Goal: Information Seeking & Learning: Learn about a topic

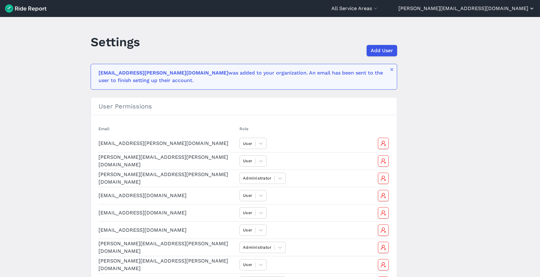
click at [516, 7] on button "[PERSON_NAME][EMAIL_ADDRESS][DOMAIN_NAME]" at bounding box center [467, 9] width 137 height 8
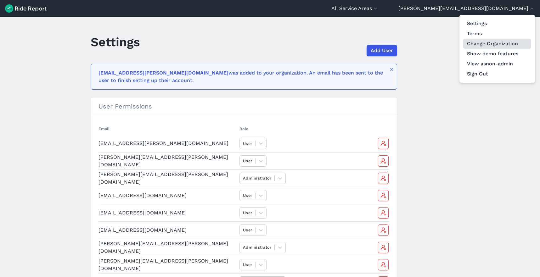
click at [493, 45] on link "Change Organization" at bounding box center [497, 44] width 68 height 10
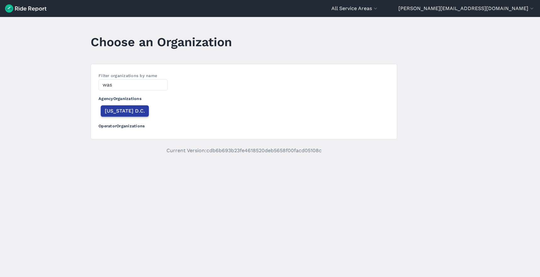
type input "was"
click at [117, 109] on span "[US_STATE] D.C." at bounding box center [125, 111] width 40 height 8
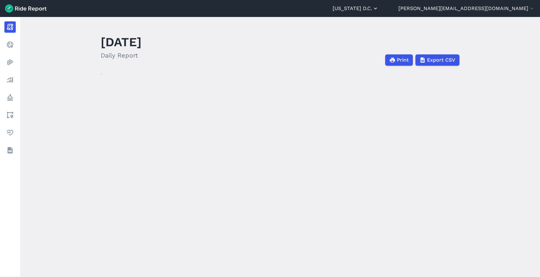
click at [379, 8] on button "[US_STATE] D.C." at bounding box center [356, 9] width 46 height 8
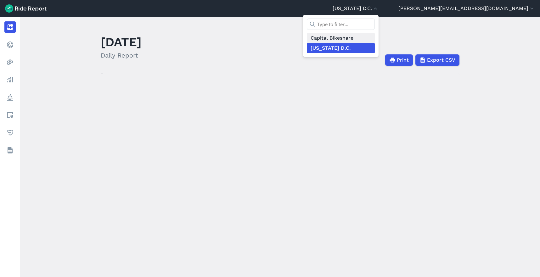
click at [375, 37] on link "Capital Bikeshare" at bounding box center [341, 38] width 68 height 10
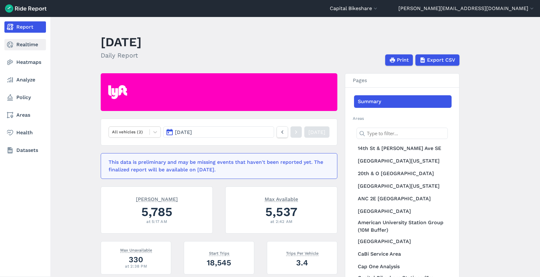
click at [27, 47] on link "Realtime" at bounding box center [25, 44] width 42 height 11
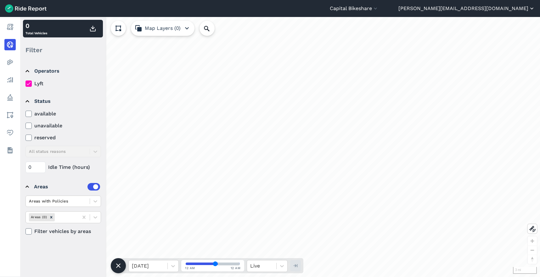
click at [489, 11] on button "[PERSON_NAME][EMAIL_ADDRESS][DOMAIN_NAME]" at bounding box center [467, 9] width 137 height 8
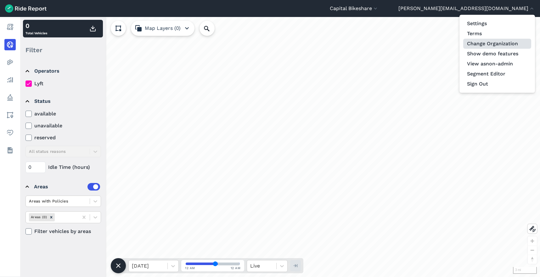
click at [487, 45] on link "Change Organization" at bounding box center [497, 44] width 68 height 10
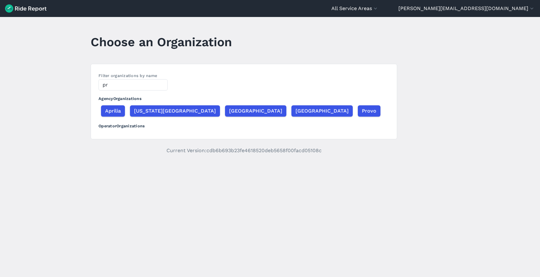
type input "p"
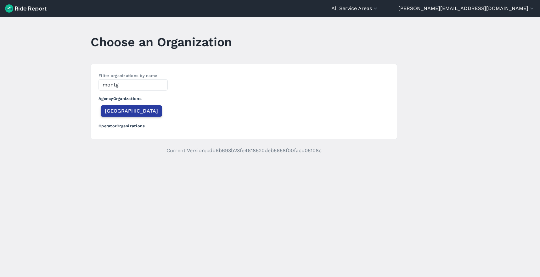
type input "montg"
click at [119, 109] on span "[GEOGRAPHIC_DATA]" at bounding box center [131, 111] width 53 height 8
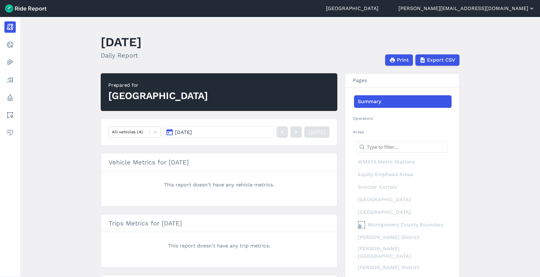
click at [505, 11] on button "[PERSON_NAME][EMAIL_ADDRESS][DOMAIN_NAME]" at bounding box center [467, 9] width 137 height 8
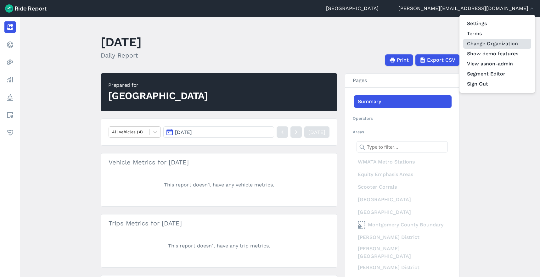
click at [492, 42] on link "Change Organization" at bounding box center [497, 44] width 68 height 10
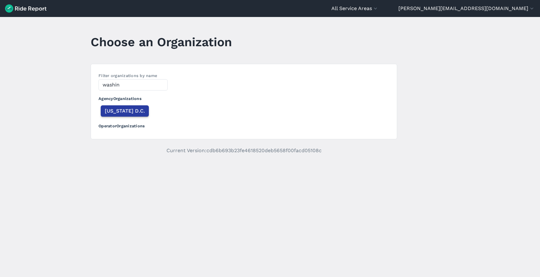
type input "washin"
click at [113, 109] on span "[US_STATE] D.C." at bounding box center [125, 111] width 40 height 8
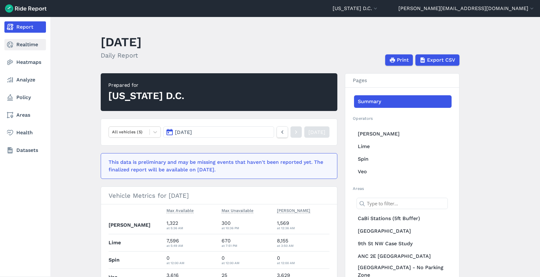
click at [26, 44] on link "Realtime" at bounding box center [25, 44] width 42 height 11
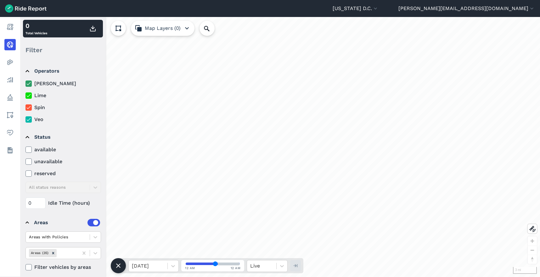
drag, startPoint x: 201, startPoint y: 131, endPoint x: 227, endPoint y: 132, distance: 26.1
click at [227, 132] on div "loading" at bounding box center [280, 147] width 520 height 260
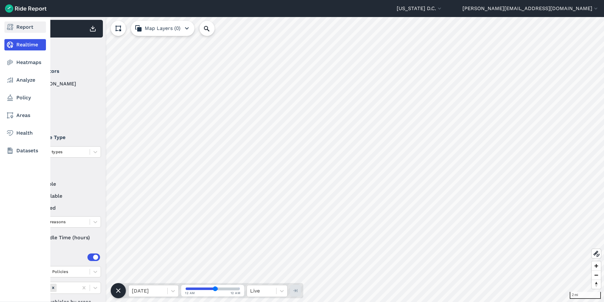
click at [9, 27] on icon at bounding box center [10, 27] width 8 height 8
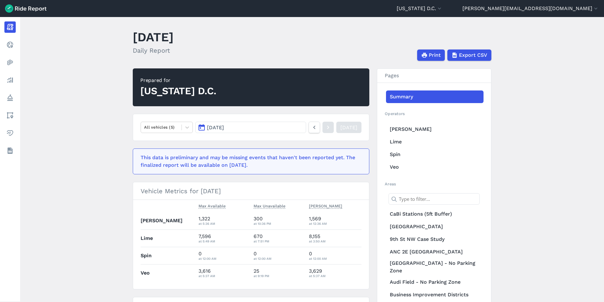
scroll to position [13, 0]
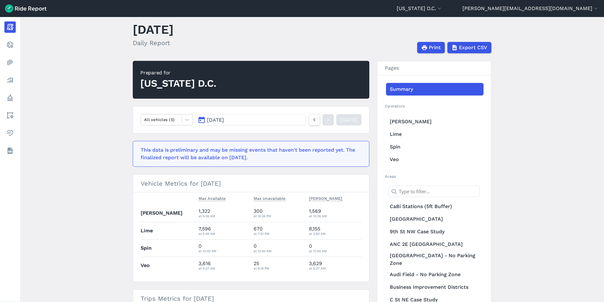
click at [239, 115] on button "[DATE]" at bounding box center [251, 119] width 111 height 11
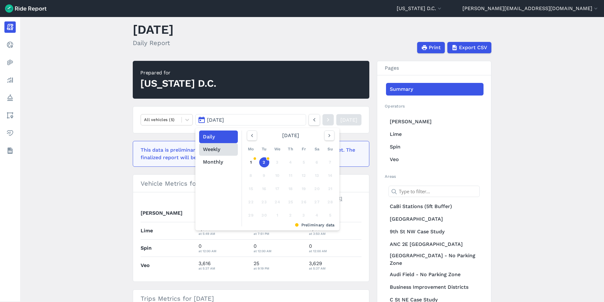
click at [210, 149] on button "Weekly" at bounding box center [218, 149] width 39 height 13
click at [105, 160] on main "[DATE] Daily Report Print Export CSV Prepared for [US_STATE][GEOGRAPHIC_DATA] A…" at bounding box center [312, 159] width 584 height 285
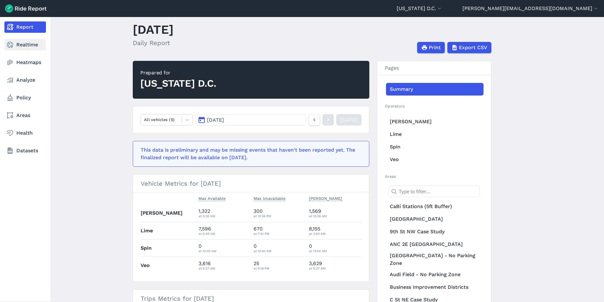
click at [17, 45] on link "Realtime" at bounding box center [25, 44] width 42 height 11
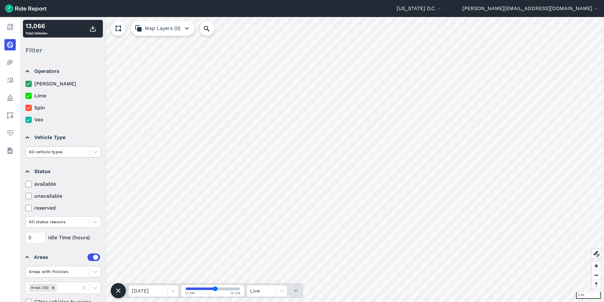
click at [71, 152] on div at bounding box center [58, 151] width 58 height 7
click at [84, 153] on div at bounding box center [58, 151] width 58 height 7
click at [96, 151] on icon at bounding box center [96, 152] width 4 height 2
click at [81, 125] on details "Operators [PERSON_NAME] Lime Spin Veo" at bounding box center [63, 93] width 80 height 66
click at [443, 10] on button "[US_STATE] D.C." at bounding box center [420, 9] width 46 height 8
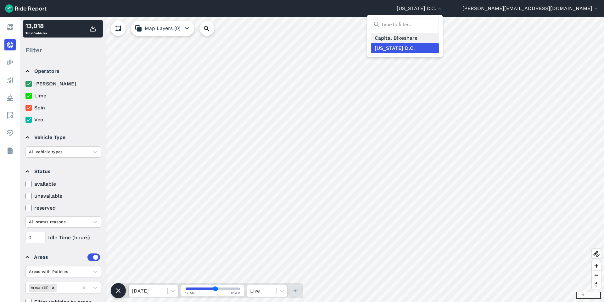
click at [439, 38] on link "Capital Bikeshare" at bounding box center [405, 38] width 68 height 10
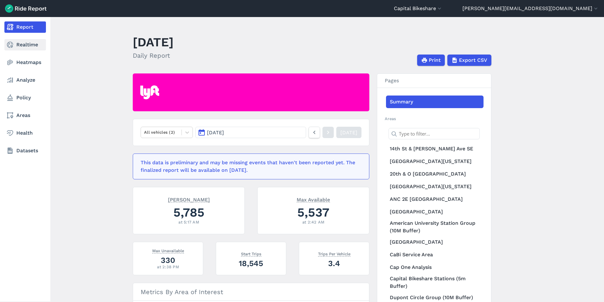
click at [15, 48] on link "Realtime" at bounding box center [25, 44] width 42 height 11
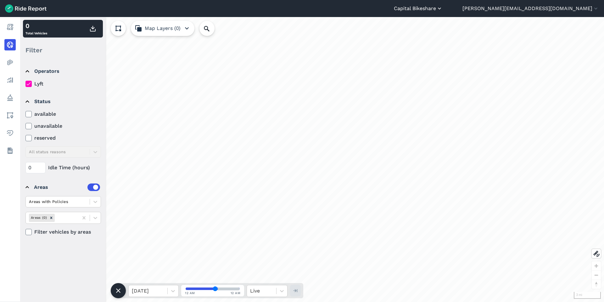
click at [443, 8] on button "Capital Bikeshare" at bounding box center [418, 9] width 49 height 8
click at [439, 47] on link "[US_STATE] D.C." at bounding box center [405, 48] width 68 height 10
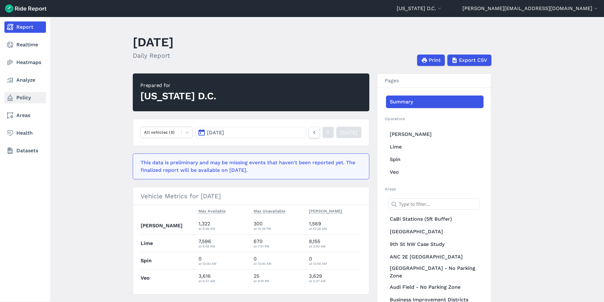
click at [22, 102] on link "Policy" at bounding box center [25, 97] width 42 height 11
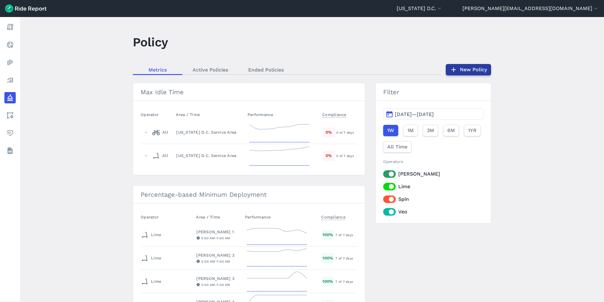
click at [479, 71] on link "New Policy" at bounding box center [468, 69] width 45 height 11
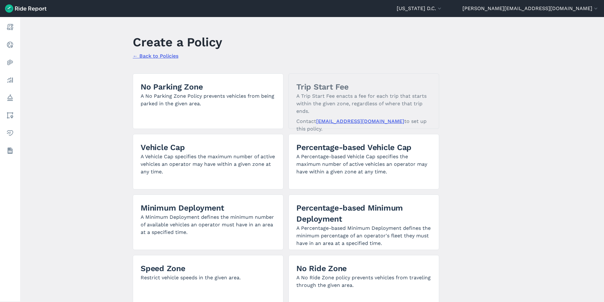
click at [140, 57] on link "← Back to Policies" at bounding box center [156, 56] width 46 height 6
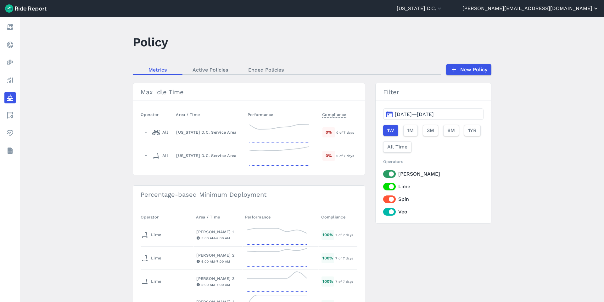
click at [540, 9] on button "[PERSON_NAME][EMAIL_ADDRESS][DOMAIN_NAME]" at bounding box center [531, 9] width 137 height 8
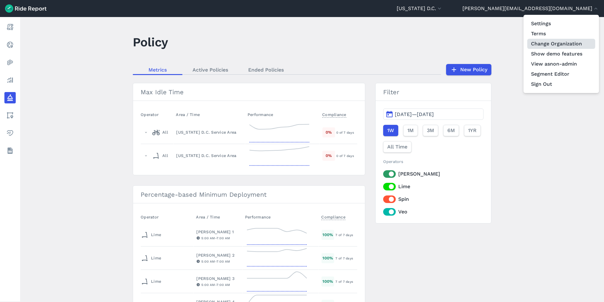
click at [540, 44] on link "Change Organization" at bounding box center [562, 44] width 68 height 10
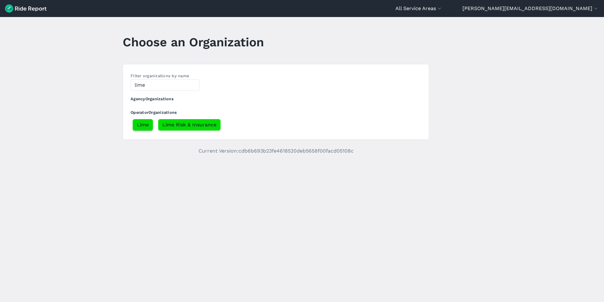
type input "lime"
click at [139, 127] on span "Lime" at bounding box center [143, 125] width 12 height 8
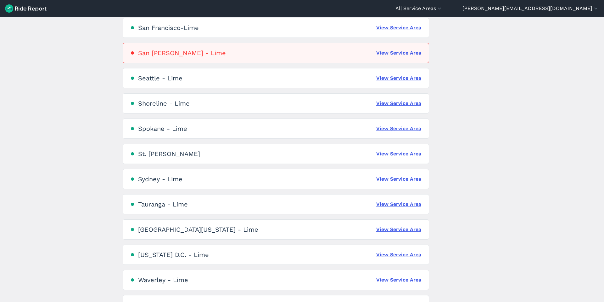
scroll to position [1382, 0]
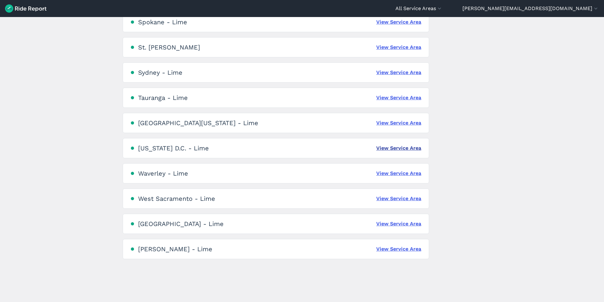
click at [410, 148] on link "View Service Area" at bounding box center [399, 148] width 45 height 8
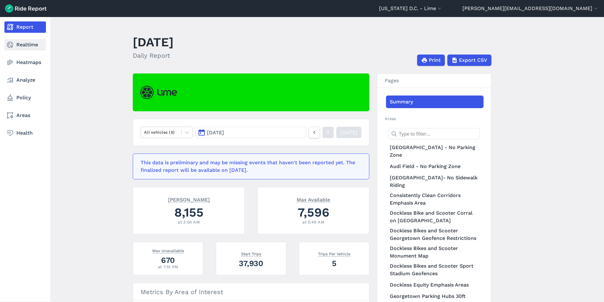
click at [22, 48] on link "Realtime" at bounding box center [25, 44] width 42 height 11
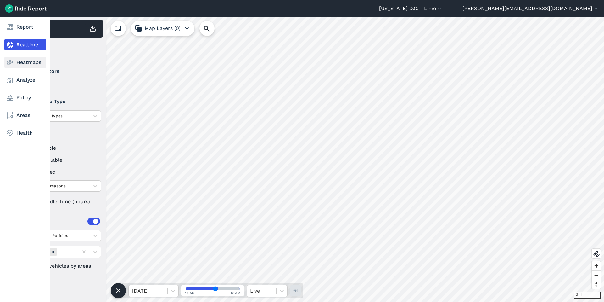
click at [9, 65] on icon at bounding box center [10, 63] width 8 height 8
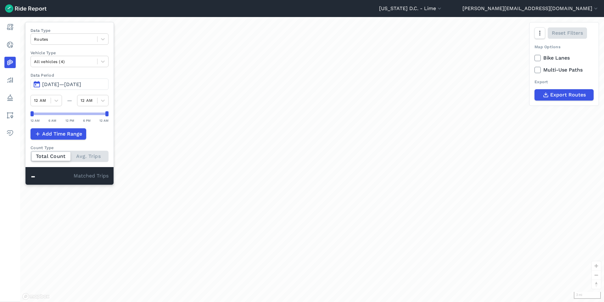
click at [507, 4] on header "[US_STATE] D.C. - [GEOGRAPHIC_DATA] All Service Areas [GEOGRAPHIC_DATA], [GEOGR…" at bounding box center [302, 8] width 604 height 17
click at [443, 10] on button "[US_STATE] D.C. - Lime" at bounding box center [411, 9] width 64 height 8
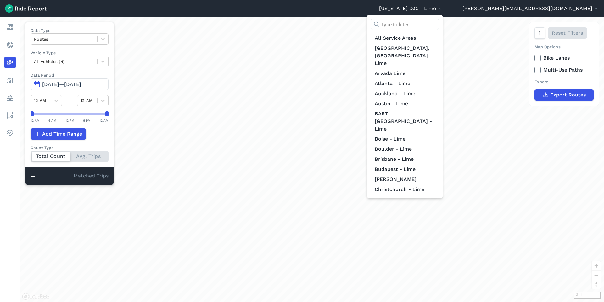
click at [540, 15] on div at bounding box center [302, 151] width 604 height 302
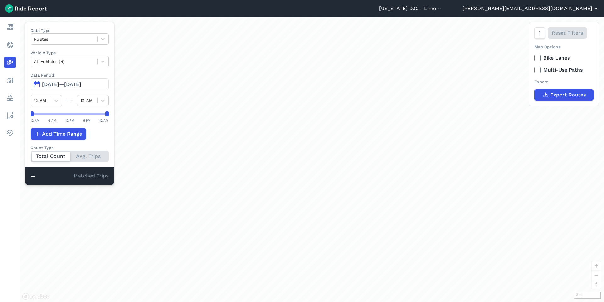
click at [540, 11] on button "[PERSON_NAME][EMAIL_ADDRESS][DOMAIN_NAME]" at bounding box center [531, 9] width 137 height 8
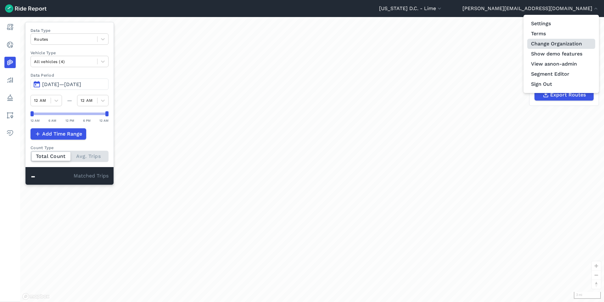
click at [540, 46] on link "Change Organization" at bounding box center [562, 44] width 68 height 10
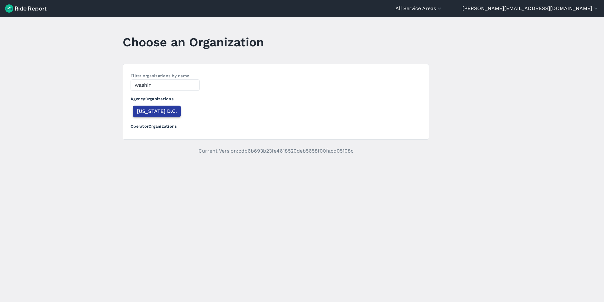
type input "washin"
click at [158, 109] on span "[US_STATE] D.C." at bounding box center [157, 111] width 40 height 8
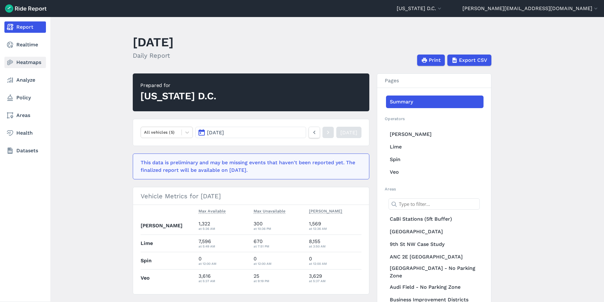
click at [27, 60] on link "Heatmaps" at bounding box center [25, 62] width 42 height 11
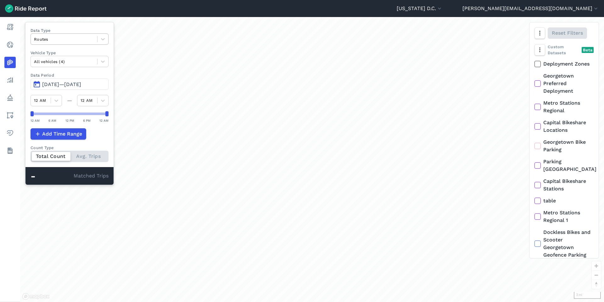
click at [85, 38] on div at bounding box center [64, 39] width 60 height 7
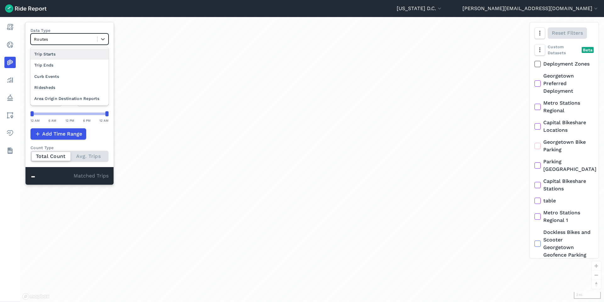
click at [63, 57] on div "Trip Starts" at bounding box center [70, 53] width 78 height 11
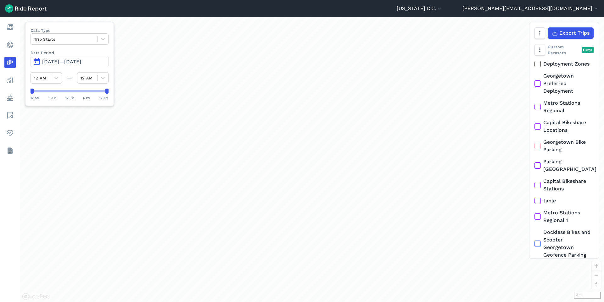
click at [81, 62] on span "[DATE]—[DATE]" at bounding box center [61, 62] width 39 height 6
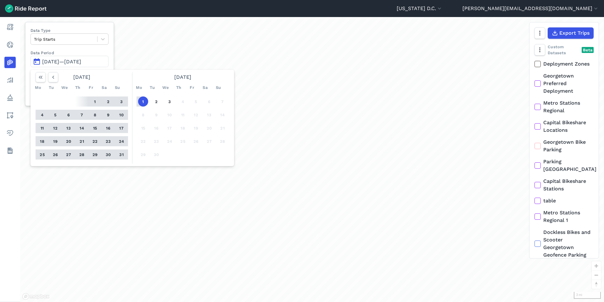
click at [41, 153] on button "25" at bounding box center [42, 154] width 10 height 10
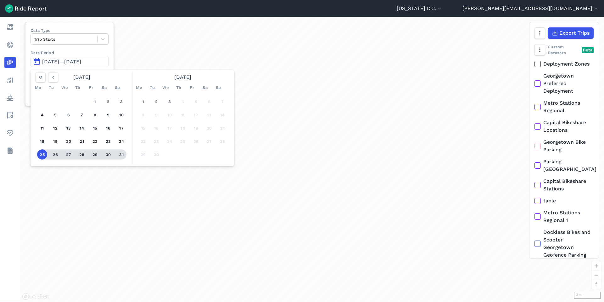
click at [120, 156] on button "31" at bounding box center [121, 154] width 10 height 10
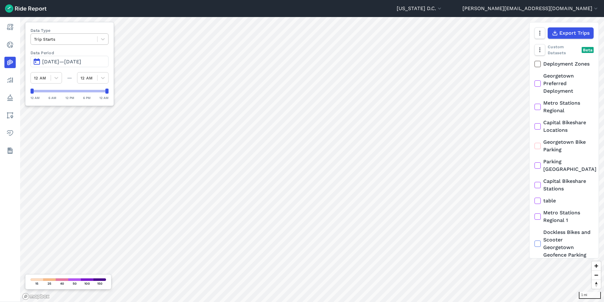
click at [62, 39] on div at bounding box center [64, 39] width 60 height 7
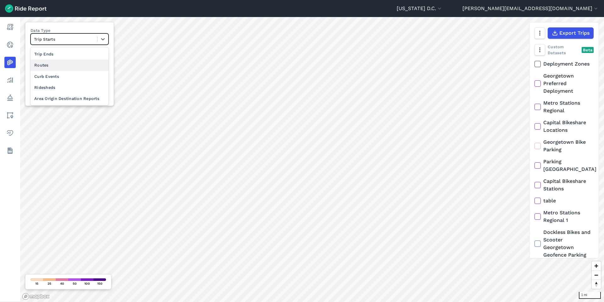
click at [61, 61] on div "Routes" at bounding box center [70, 65] width 78 height 11
